Goal: Check status: Check status

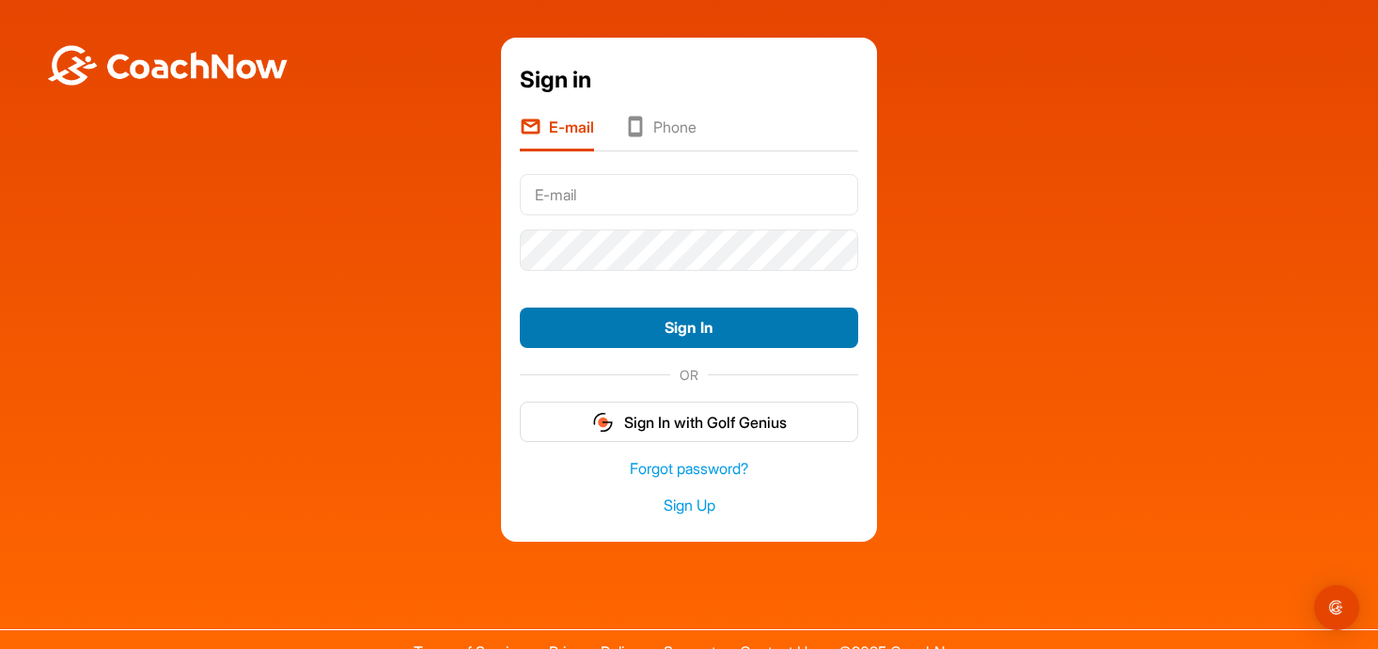
type input "reception@springlakesgolf.com"
click at [617, 321] on button "Sign In" at bounding box center [689, 327] width 338 height 40
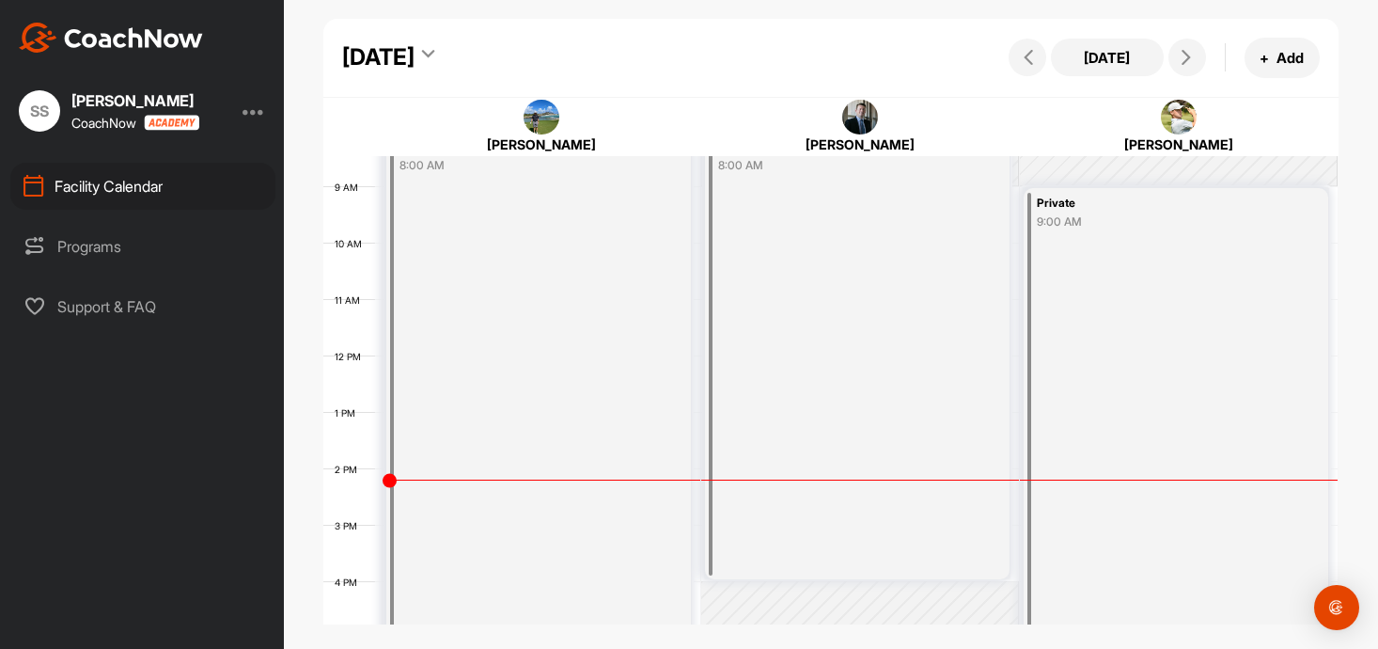
scroll to position [482, 0]
click at [1190, 50] on icon at bounding box center [1186, 57] width 15 height 15
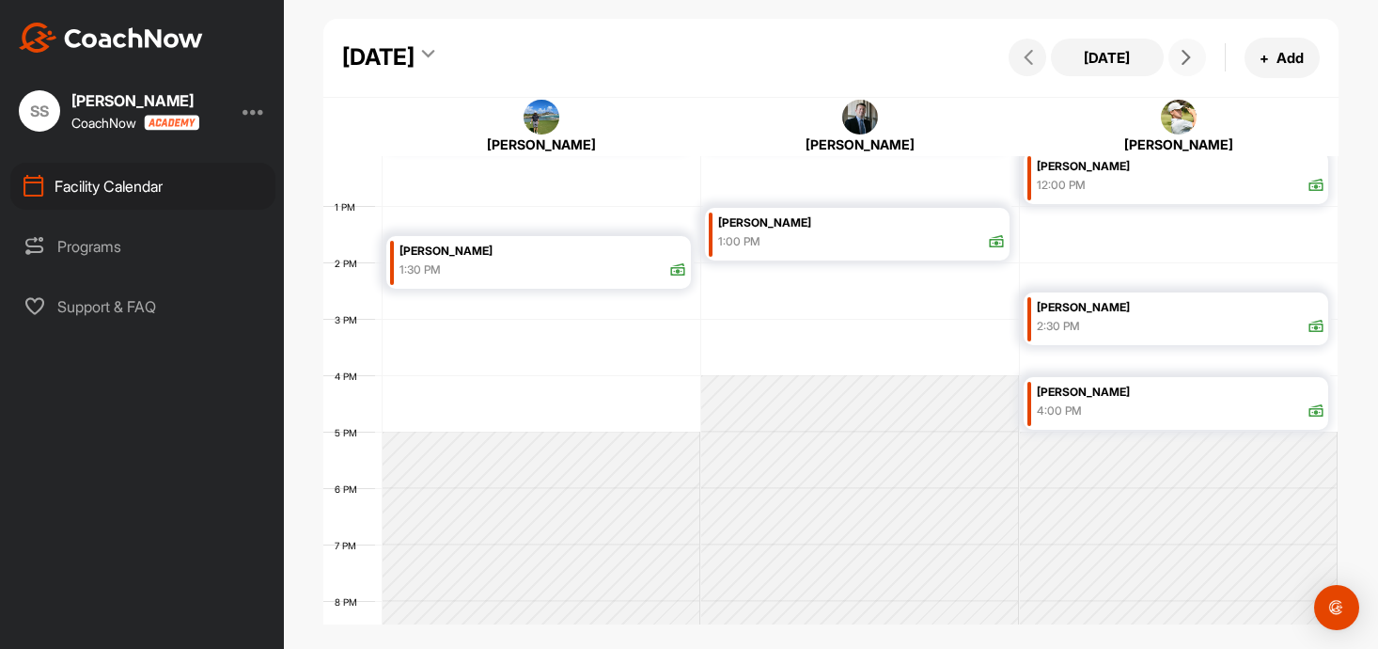
scroll to position [560, 0]
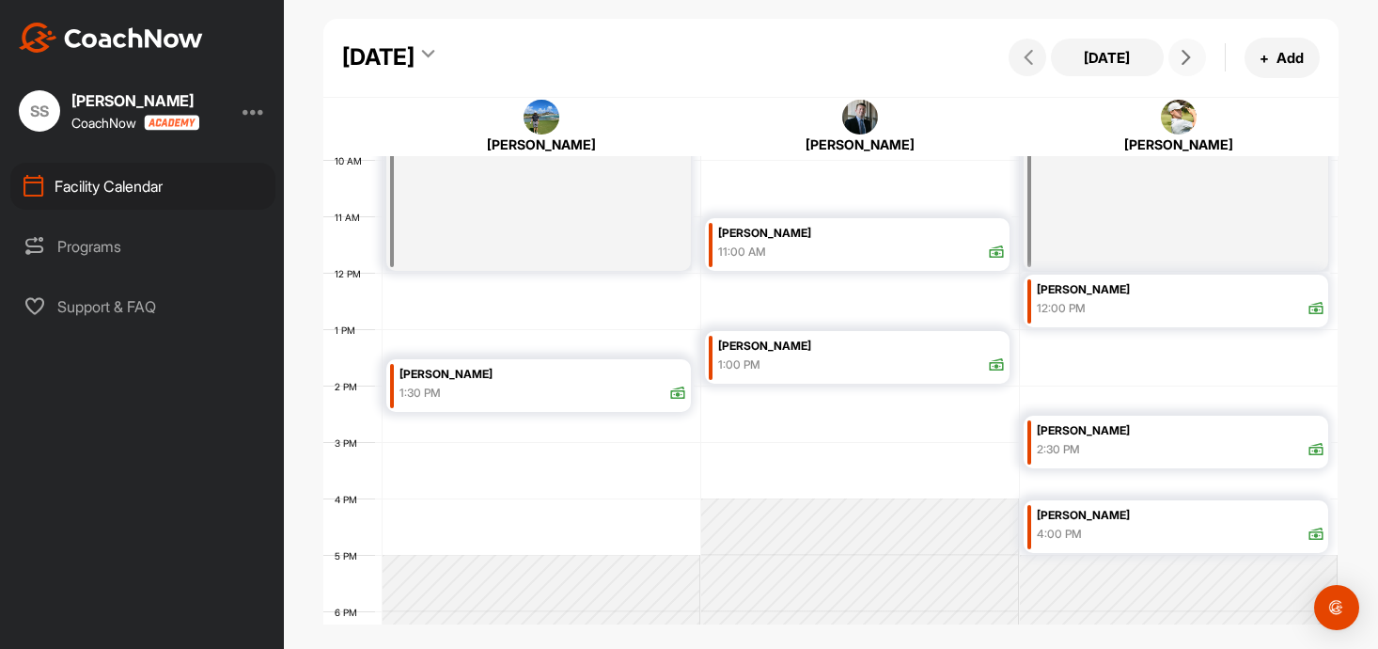
click at [1184, 57] on icon at bounding box center [1186, 57] width 15 height 15
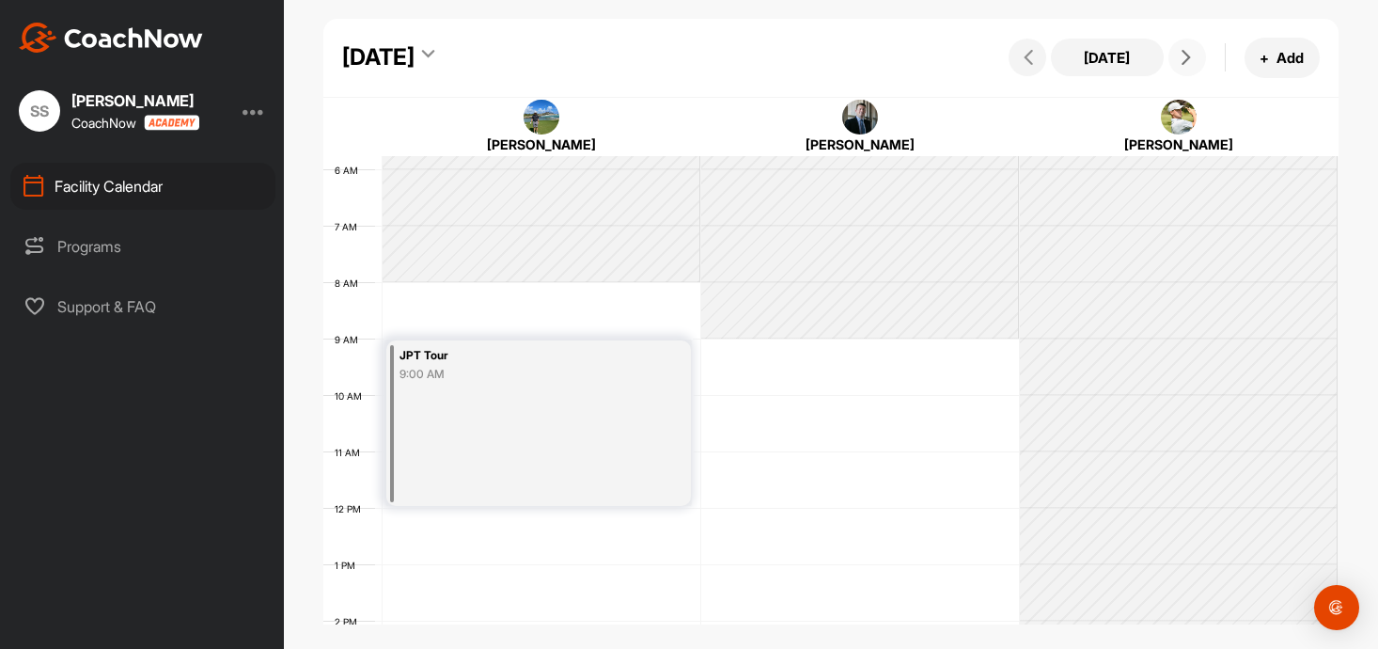
click at [1184, 57] on icon at bounding box center [1186, 57] width 15 height 15
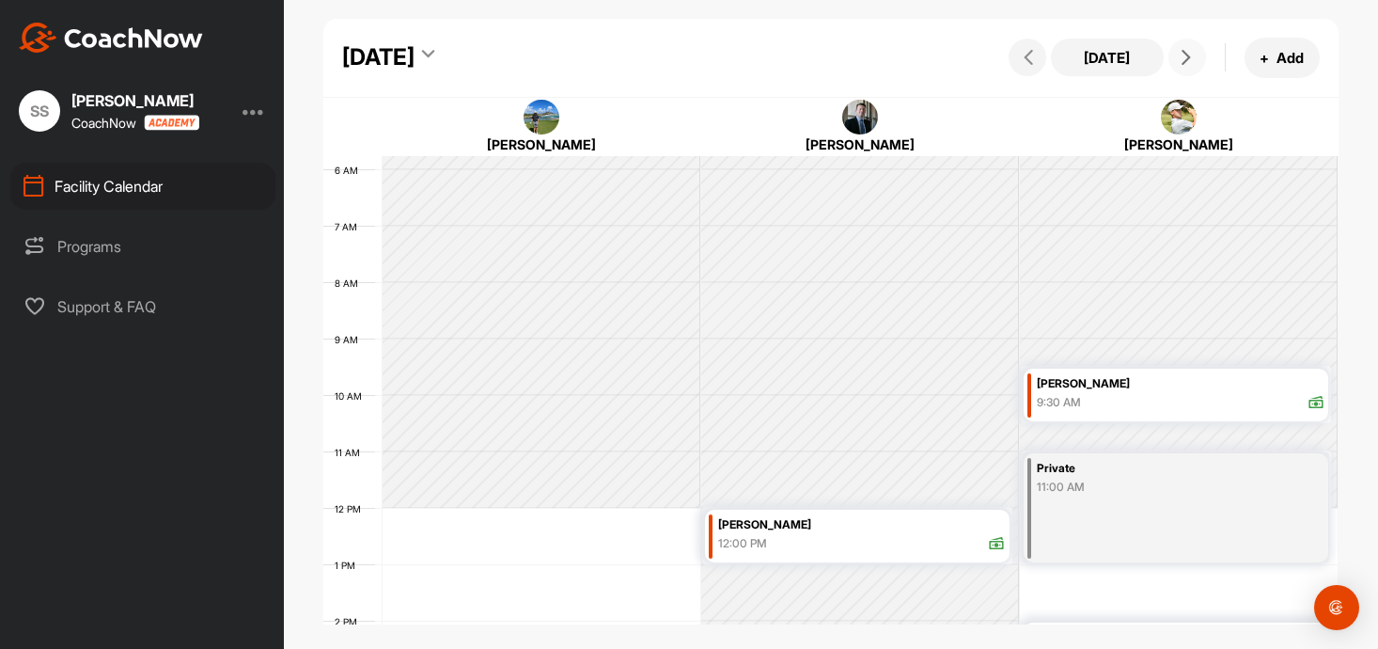
click at [1184, 57] on icon at bounding box center [1186, 57] width 15 height 15
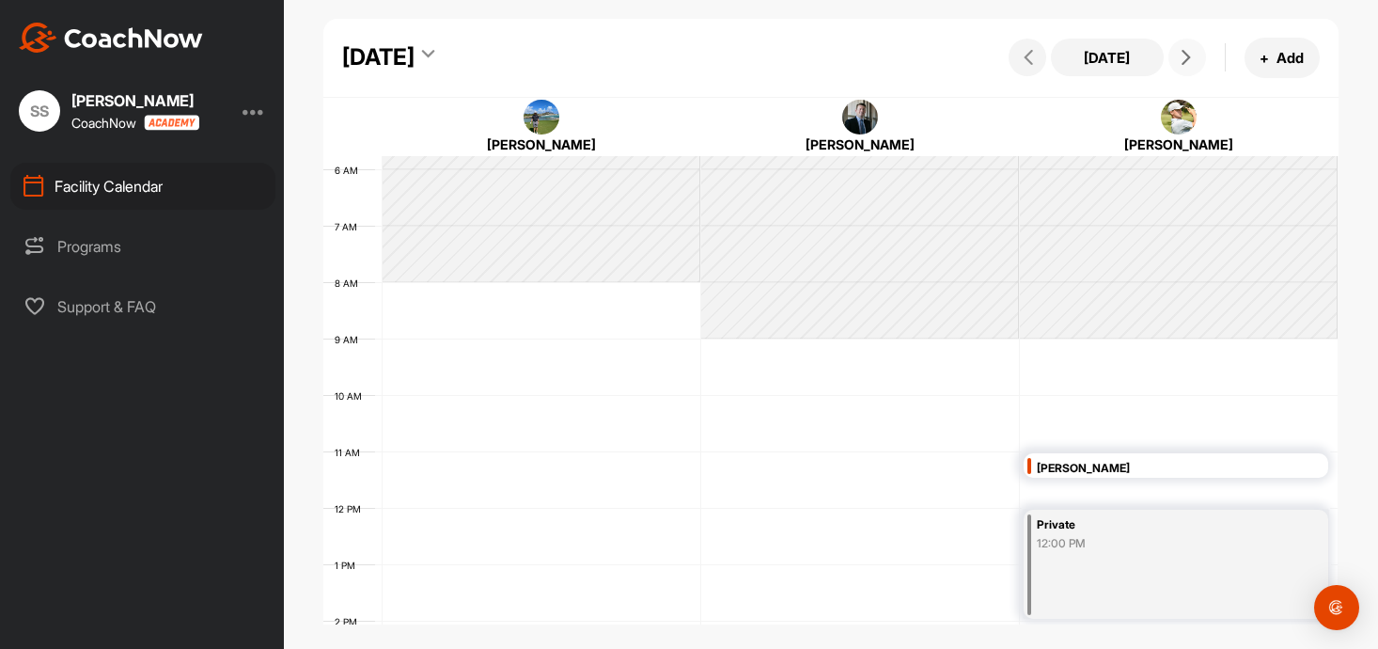
click at [1184, 57] on icon at bounding box center [1186, 57] width 15 height 15
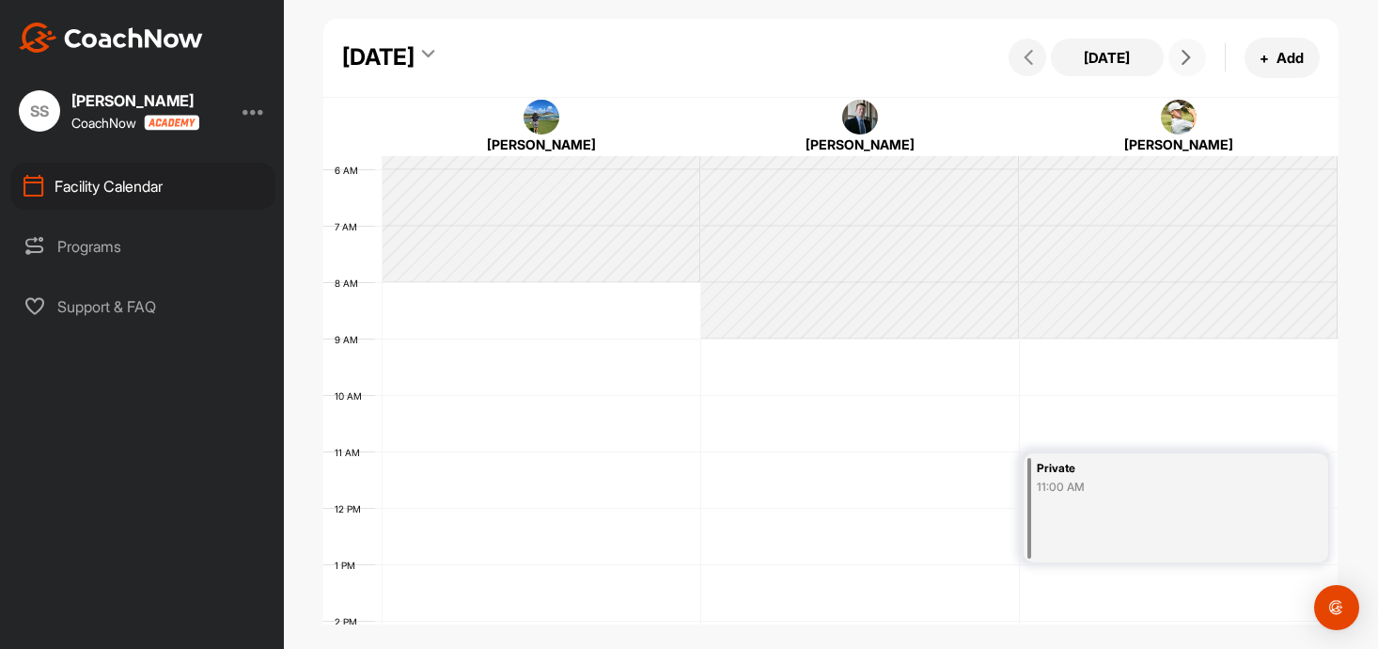
scroll to position [380, 0]
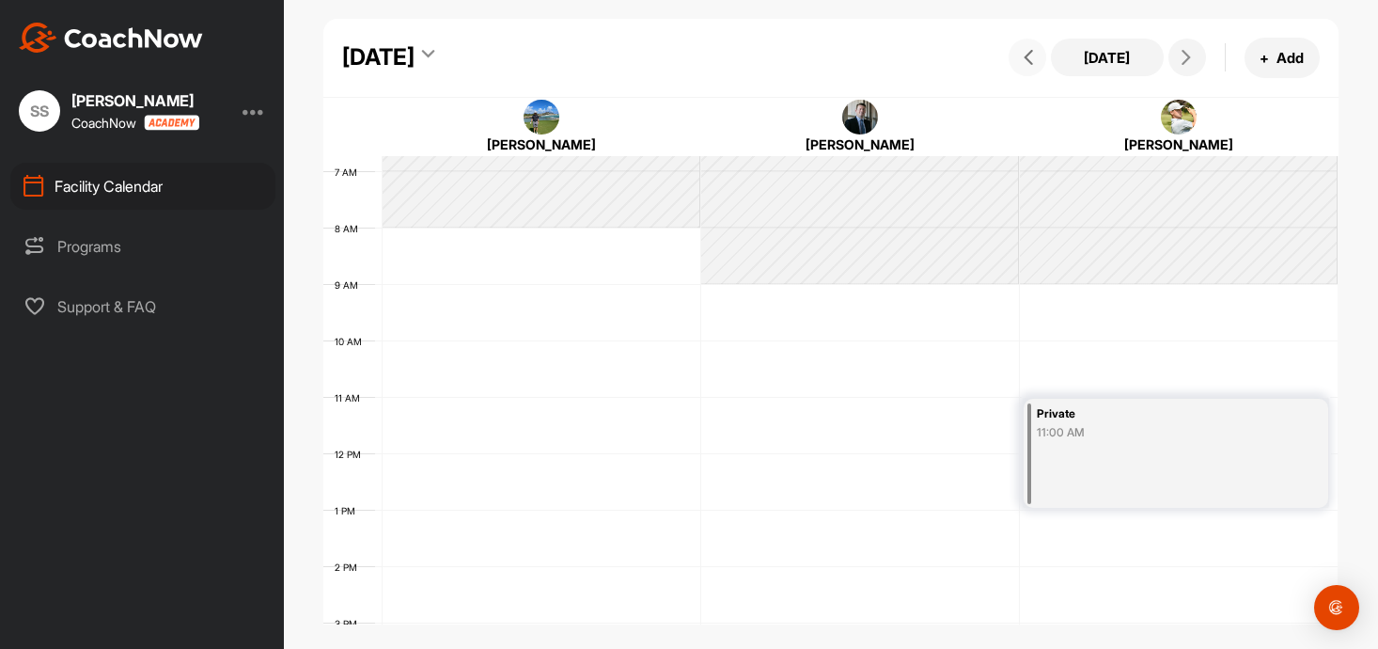
click at [1029, 50] on icon at bounding box center [1028, 57] width 15 height 15
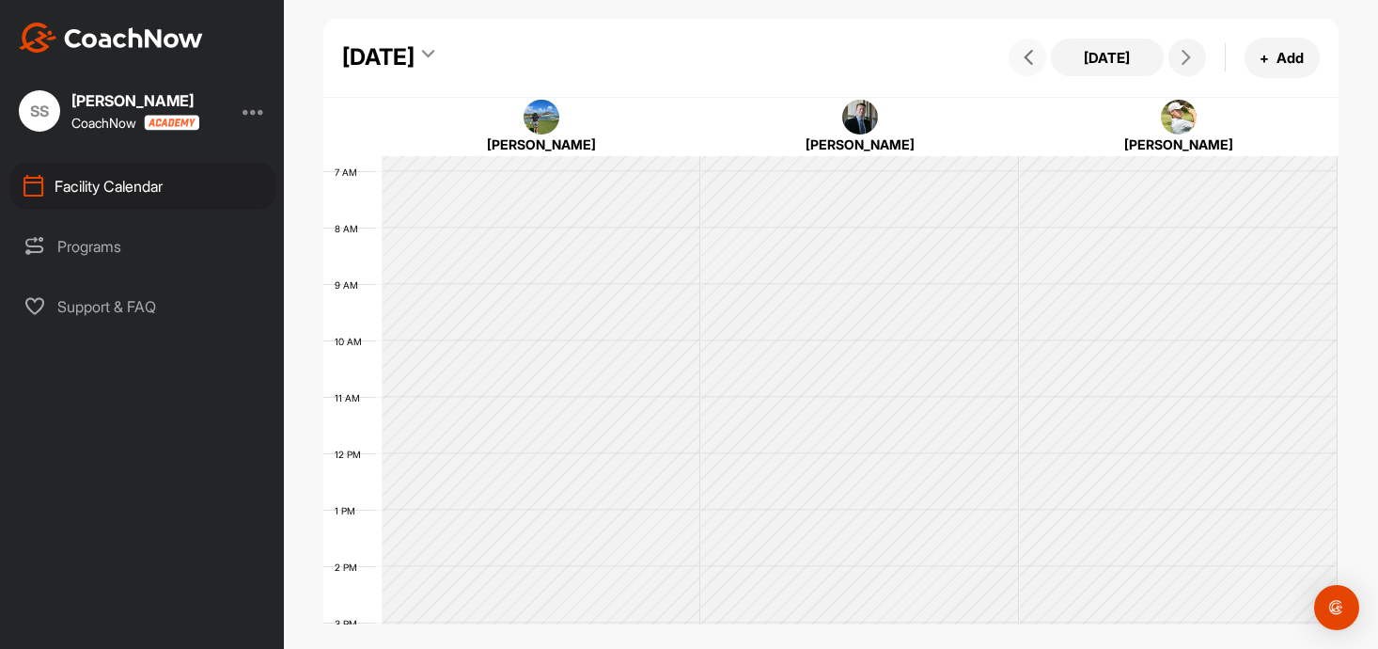
scroll to position [325, 0]
click at [1029, 50] on icon at bounding box center [1028, 57] width 15 height 15
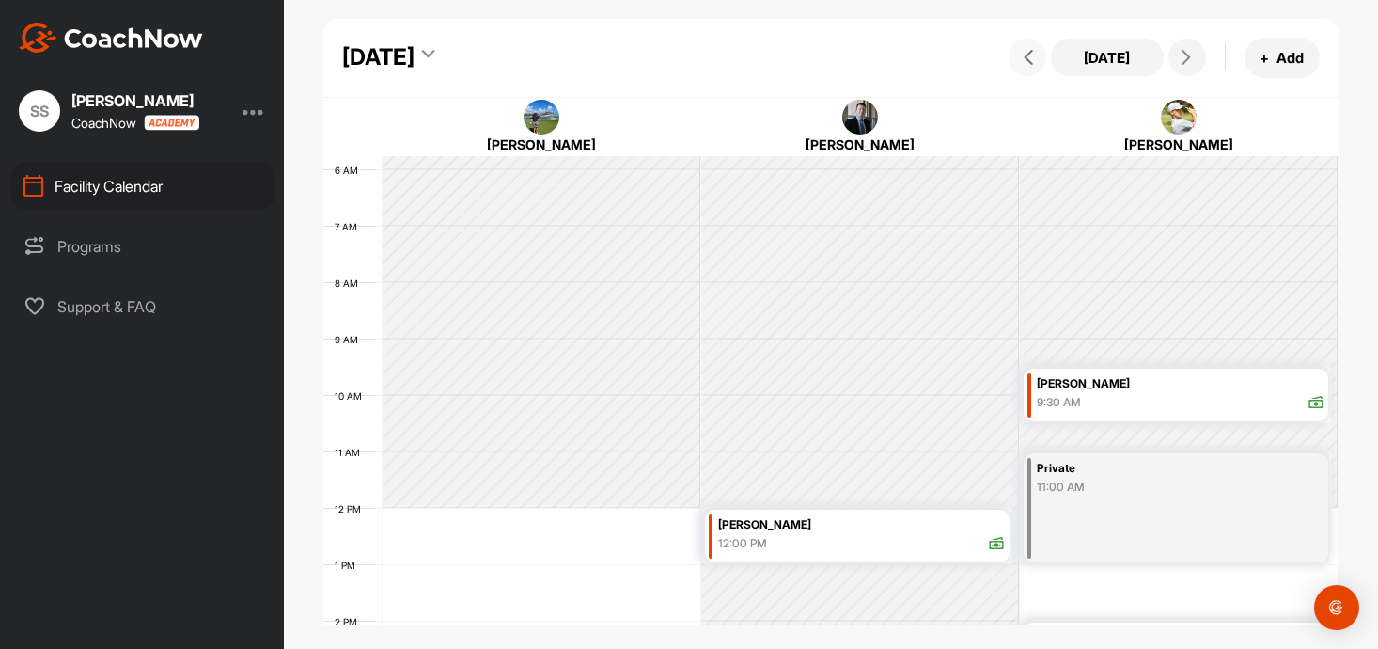
click at [1029, 50] on icon at bounding box center [1028, 57] width 15 height 15
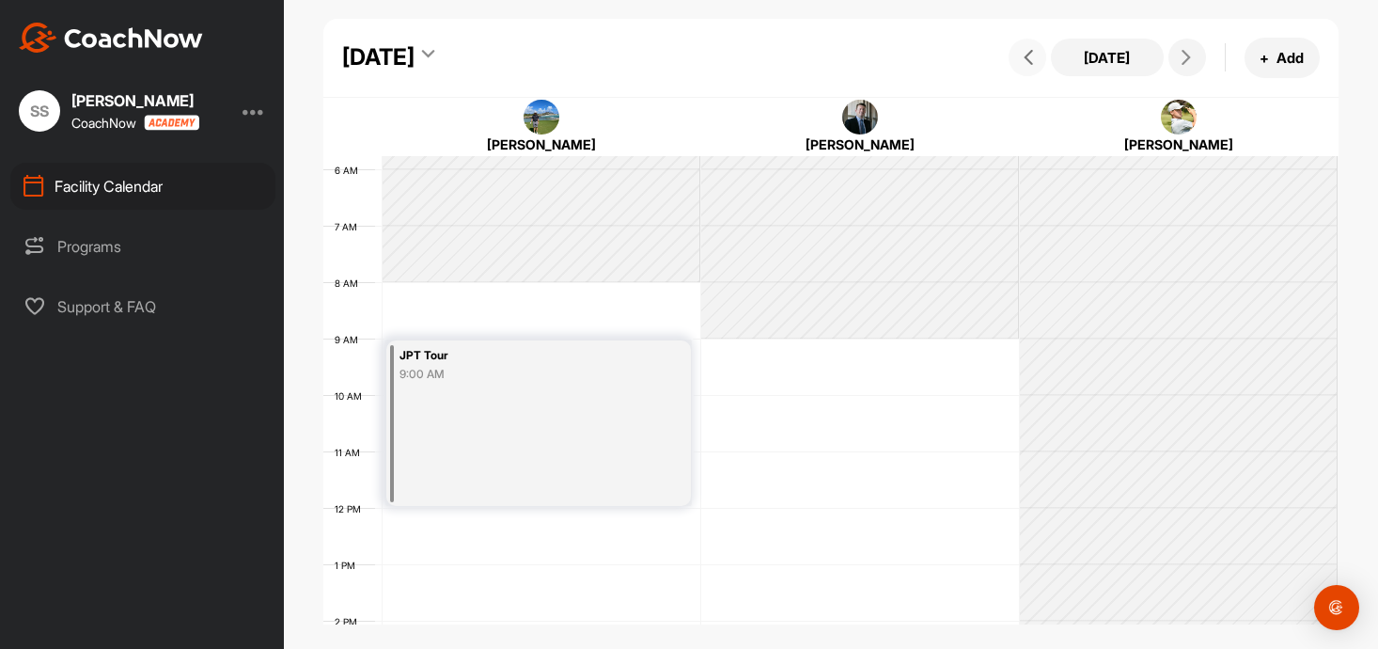
click at [1029, 50] on icon at bounding box center [1028, 57] width 15 height 15
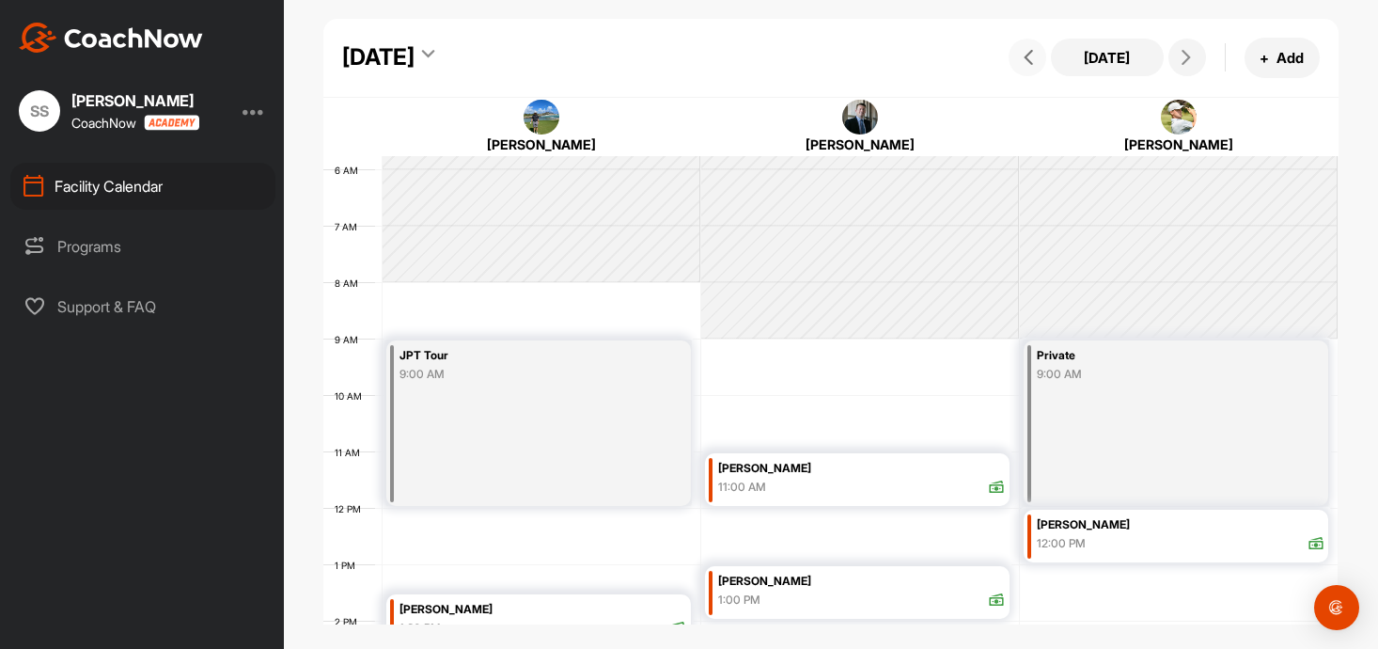
click at [1029, 50] on icon at bounding box center [1028, 57] width 15 height 15
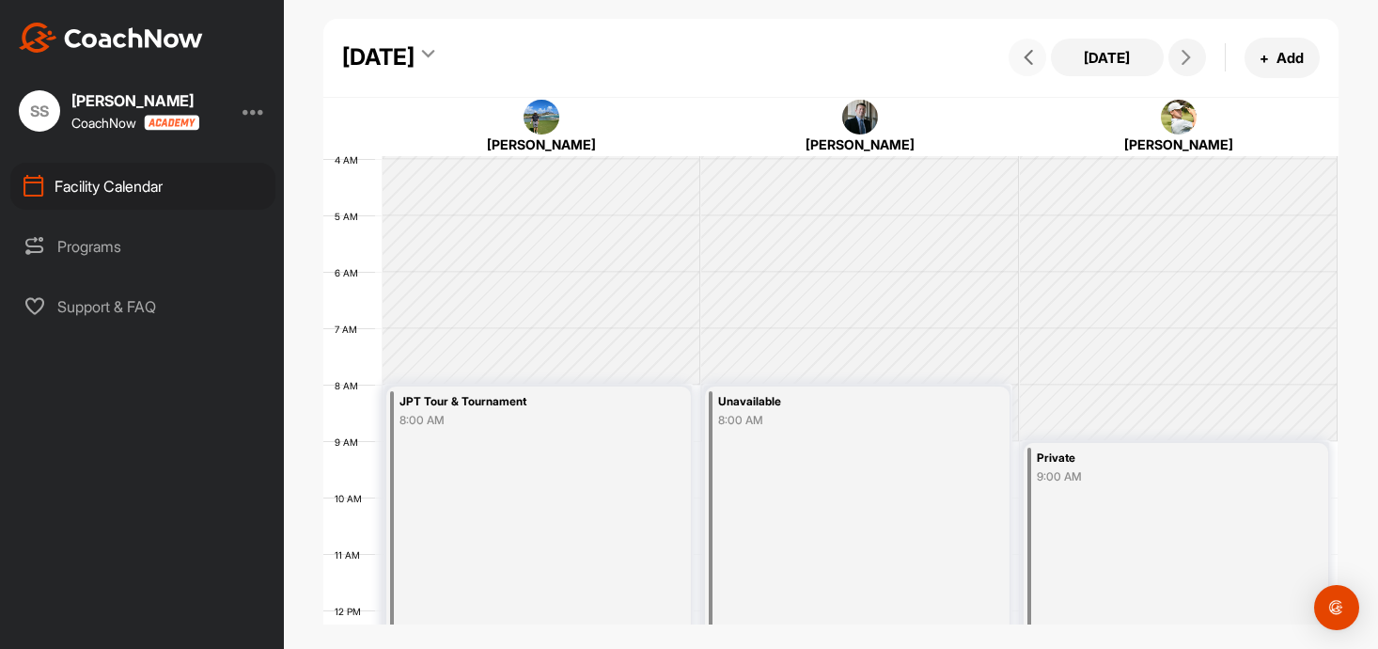
scroll to position [0, 0]
